Goal: Use online tool/utility: Utilize a website feature to perform a specific function

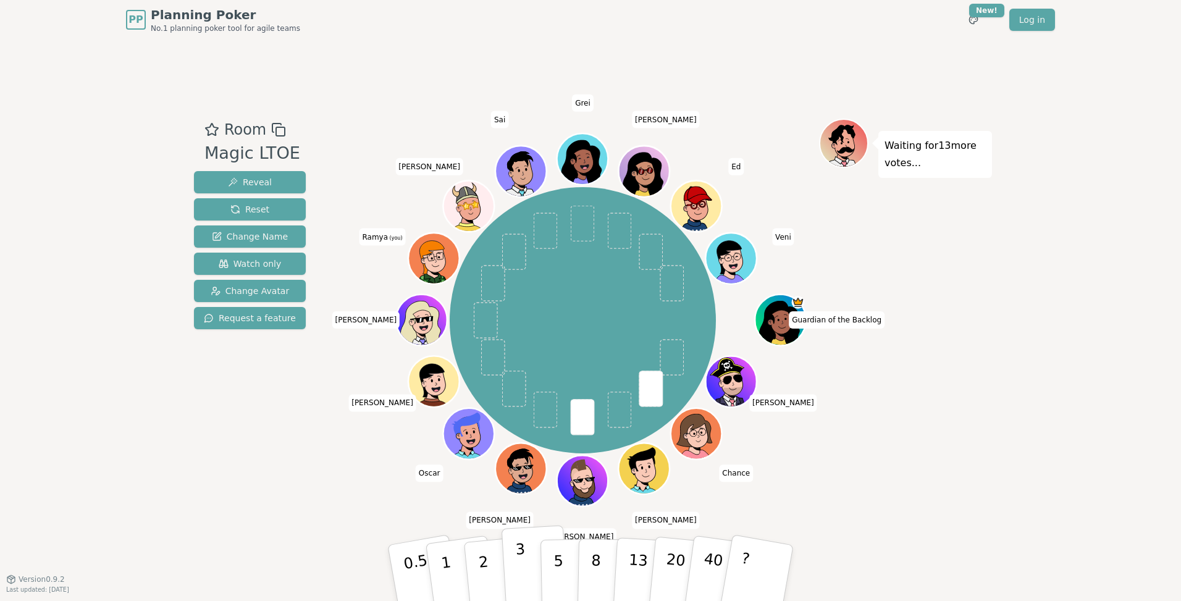
click at [515, 571] on button "3" at bounding box center [535, 573] width 67 height 96
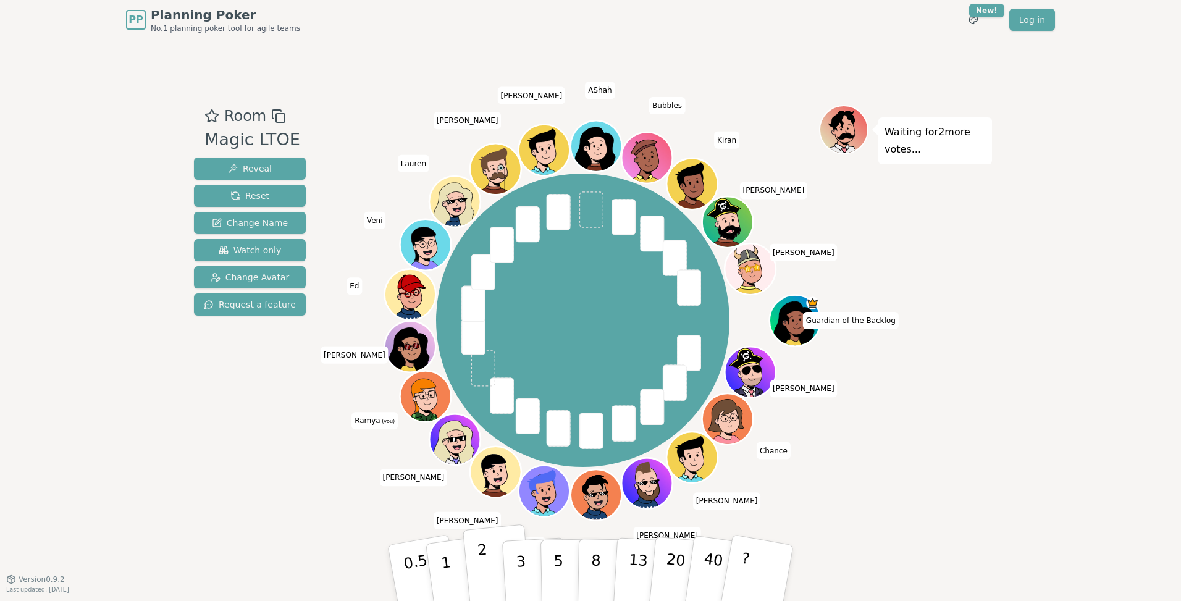
click at [482, 584] on p "2" at bounding box center [485, 574] width 16 height 67
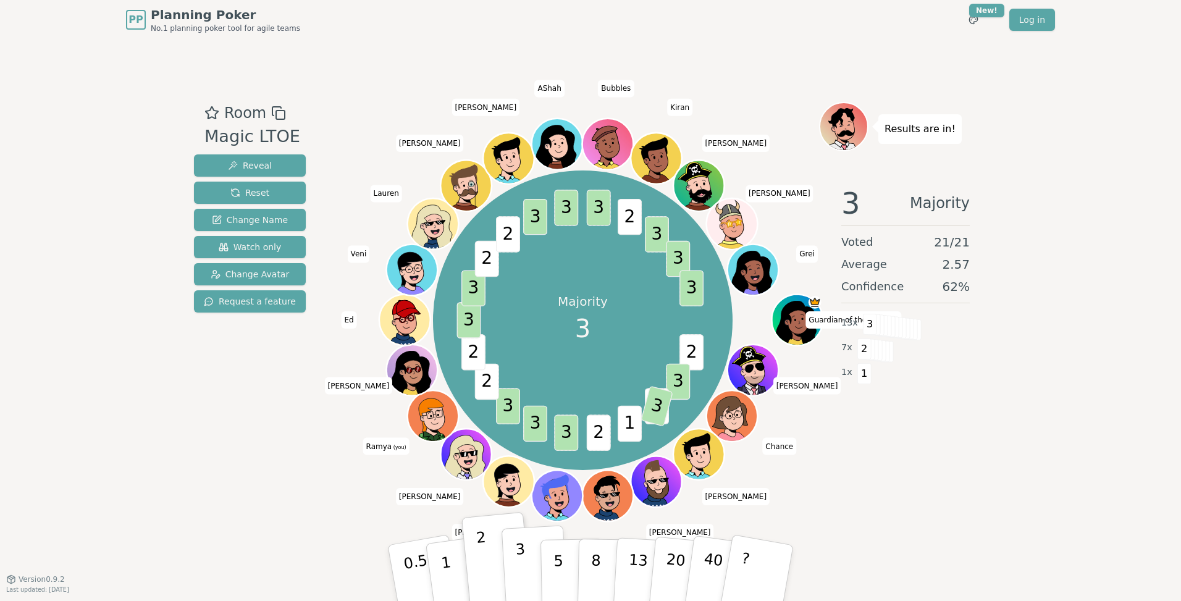
click at [527, 573] on button "3" at bounding box center [535, 573] width 67 height 96
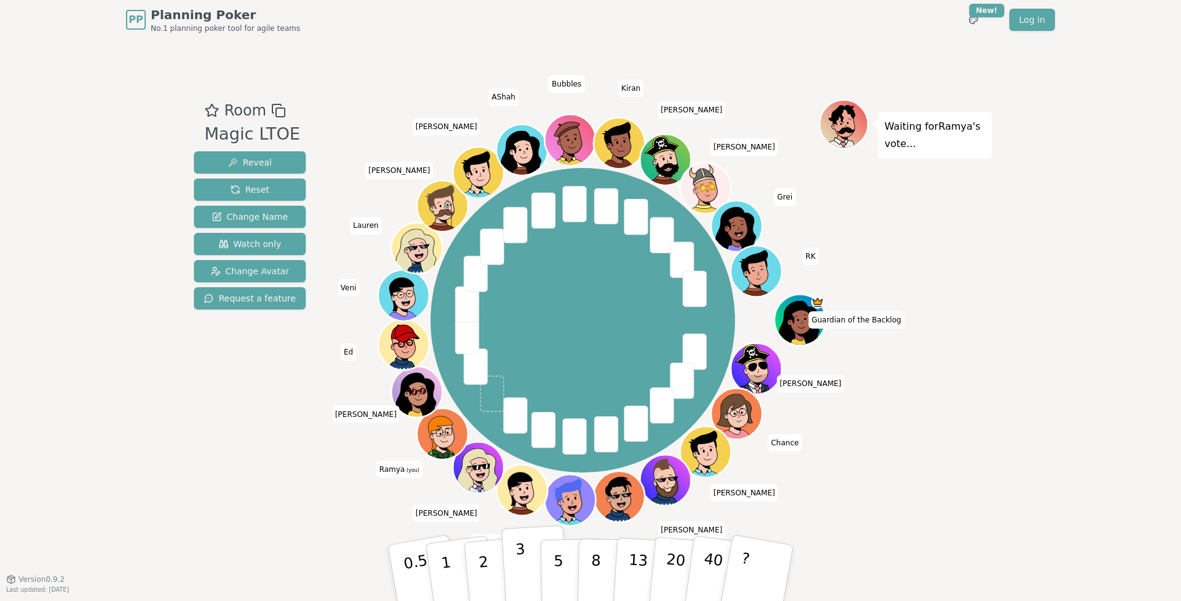
click at [517, 585] on button "3" at bounding box center [535, 573] width 67 height 96
click at [553, 581] on button "5" at bounding box center [572, 573] width 64 height 94
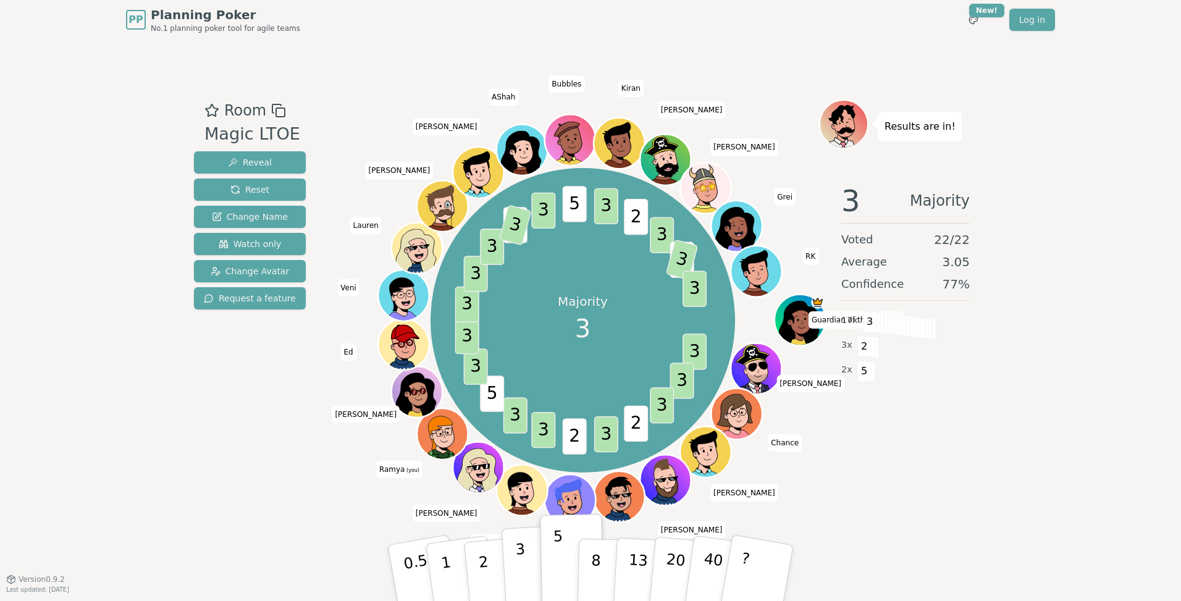
click at [528, 572] on button "3" at bounding box center [535, 573] width 67 height 96
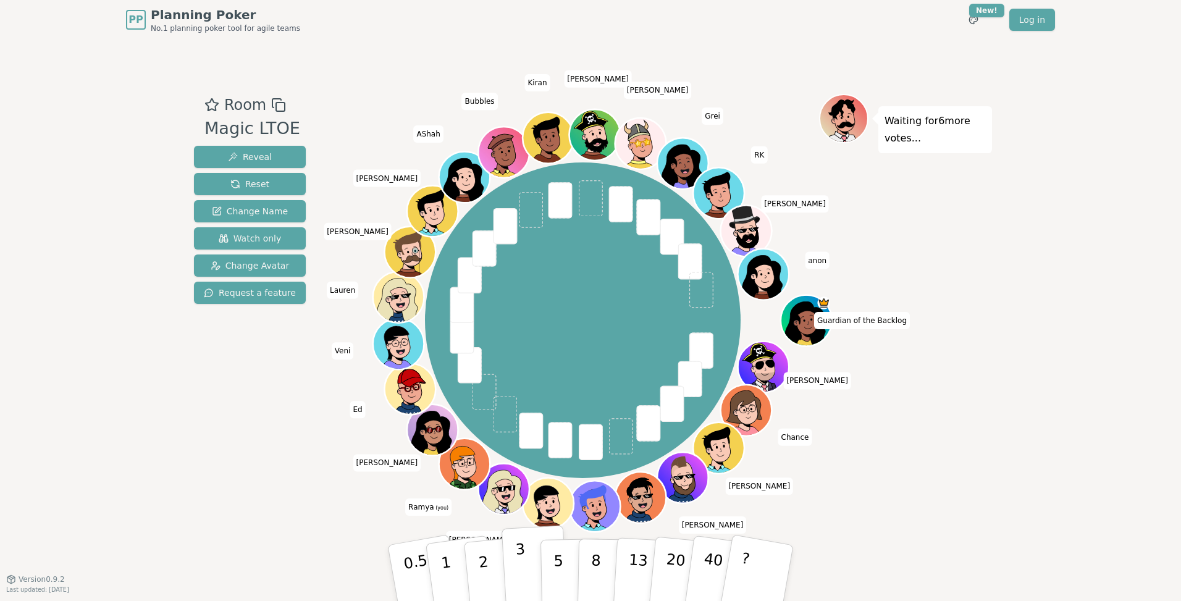
click at [528, 578] on button "3" at bounding box center [535, 573] width 67 height 96
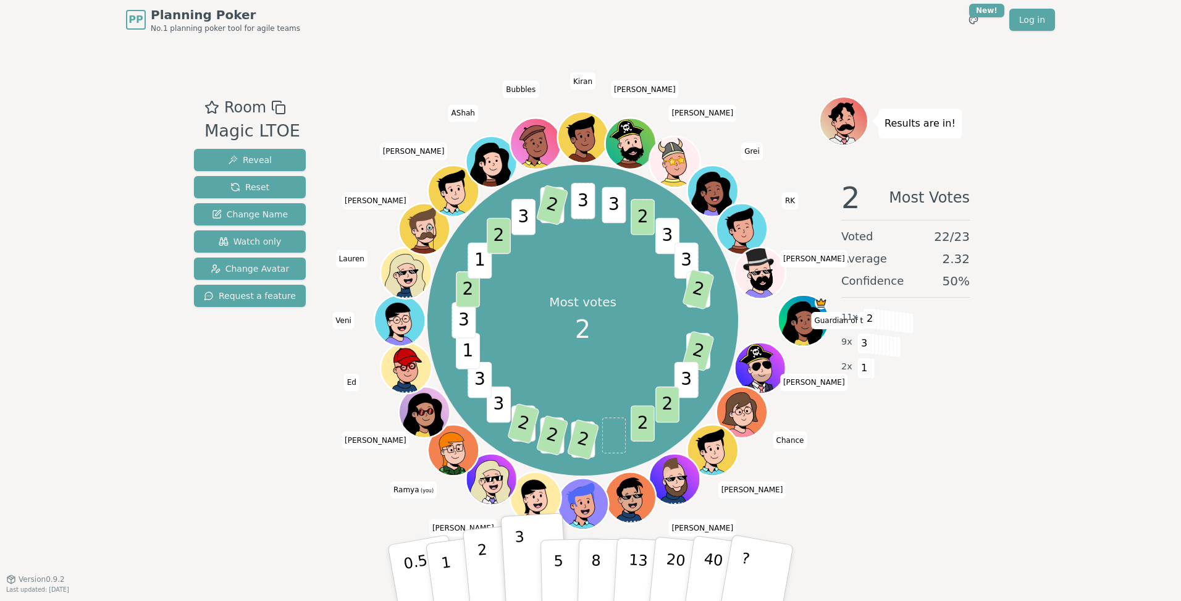
click at [477, 565] on button "2" at bounding box center [498, 573] width 70 height 98
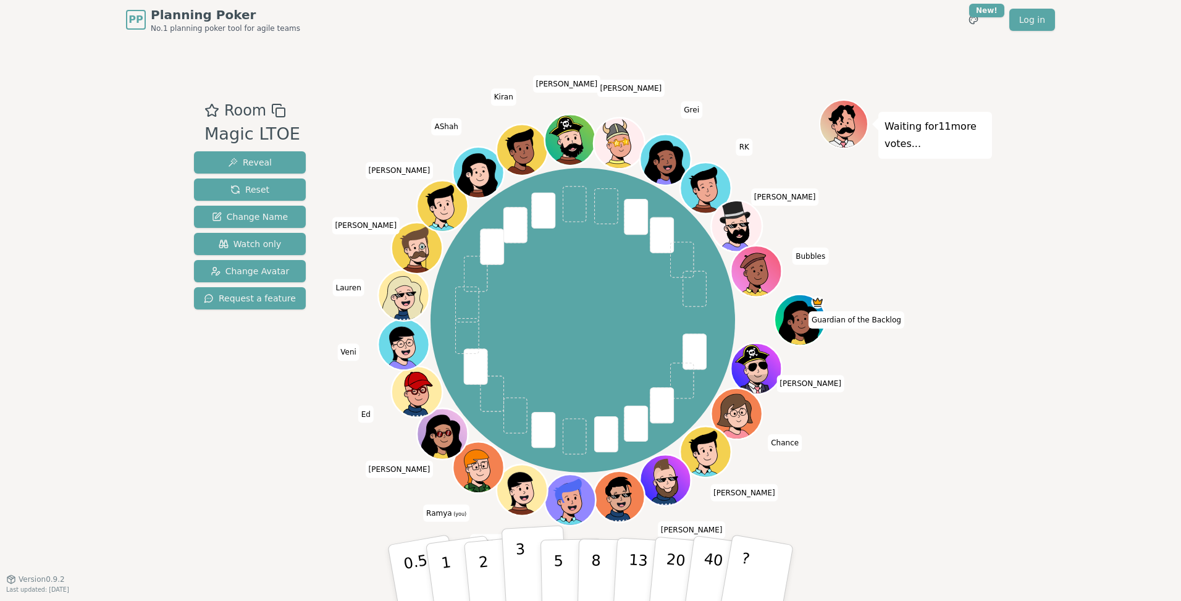
click at [521, 565] on p "3" at bounding box center [522, 573] width 14 height 67
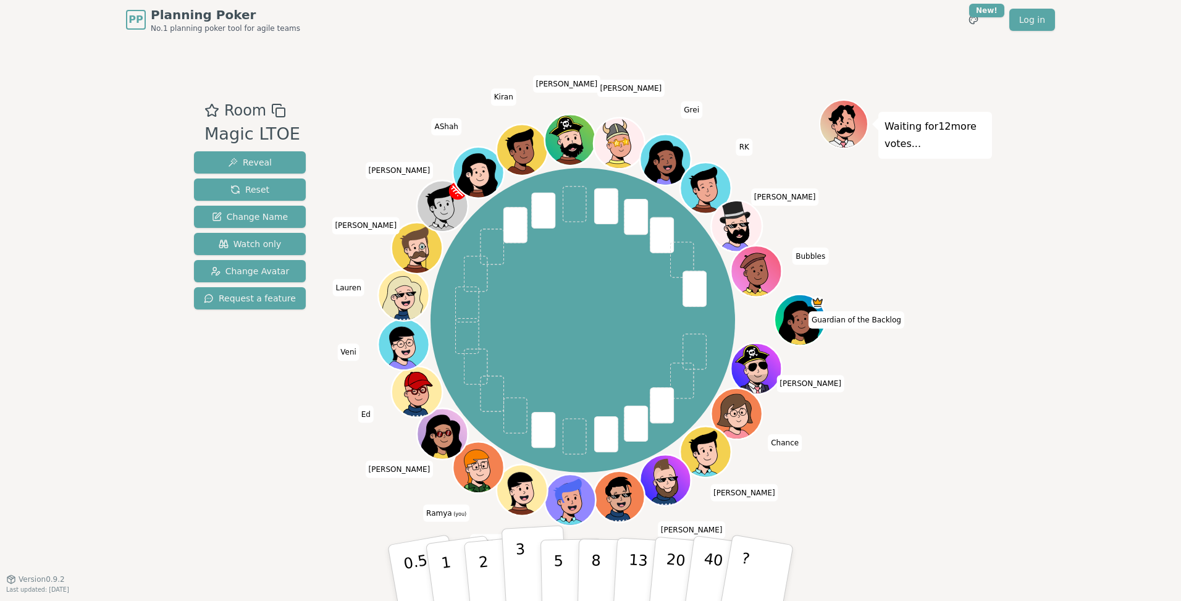
click at [509, 578] on button "3" at bounding box center [535, 573] width 67 height 96
